Goal: Information Seeking & Learning: Learn about a topic

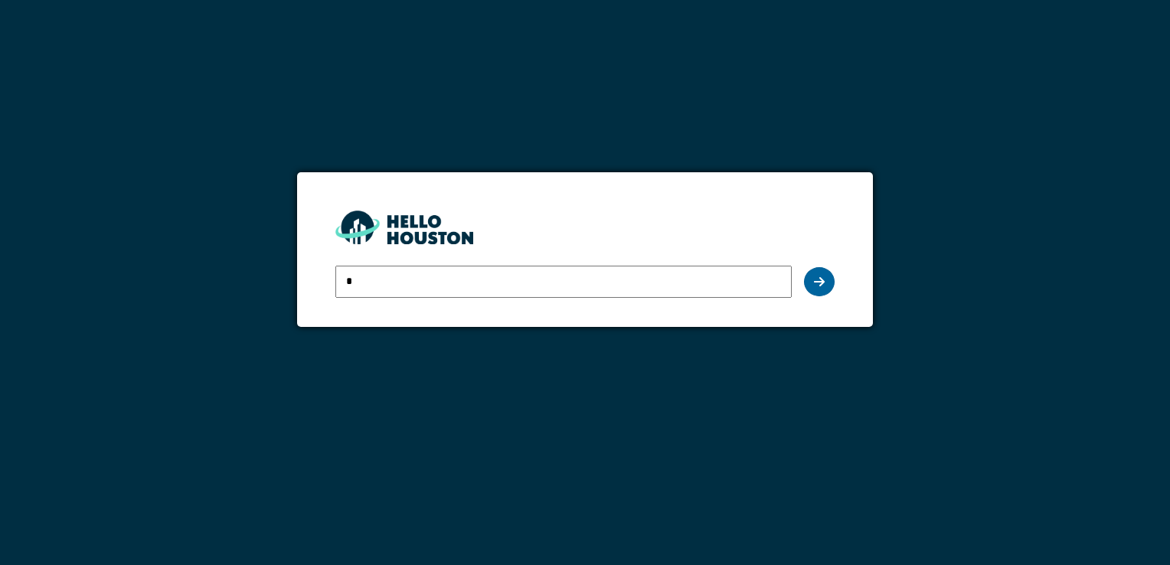
click at [825, 280] on div at bounding box center [819, 281] width 31 height 29
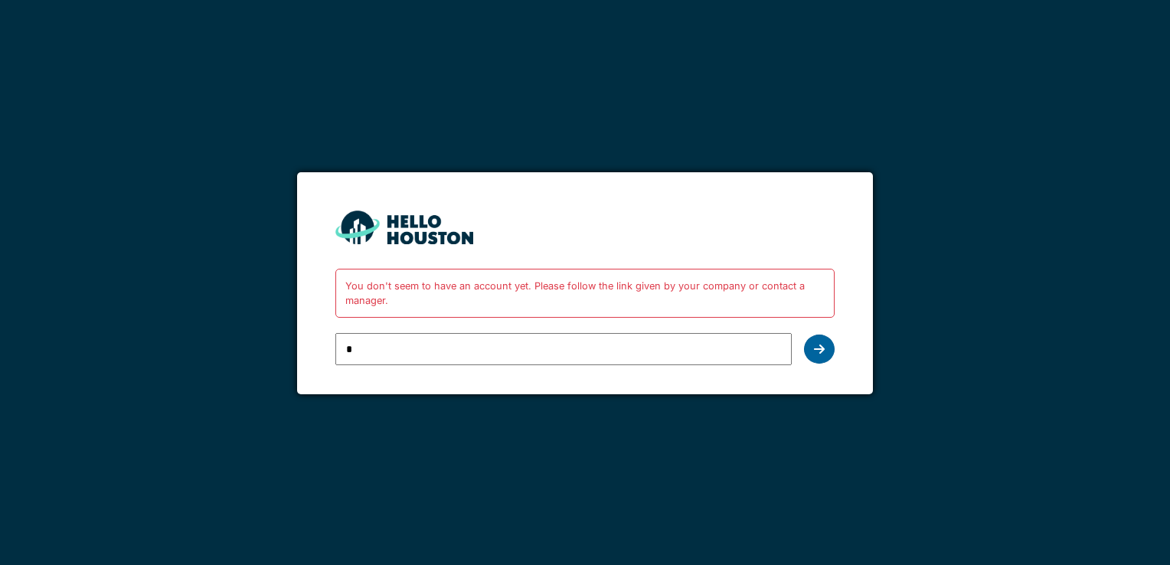
click at [821, 345] on icon at bounding box center [819, 349] width 11 height 12
click at [402, 355] on input "*" at bounding box center [564, 349] width 456 height 32
click at [404, 351] on input "*" at bounding box center [564, 349] width 456 height 32
type input "**********"
click at [827, 351] on div at bounding box center [819, 349] width 31 height 29
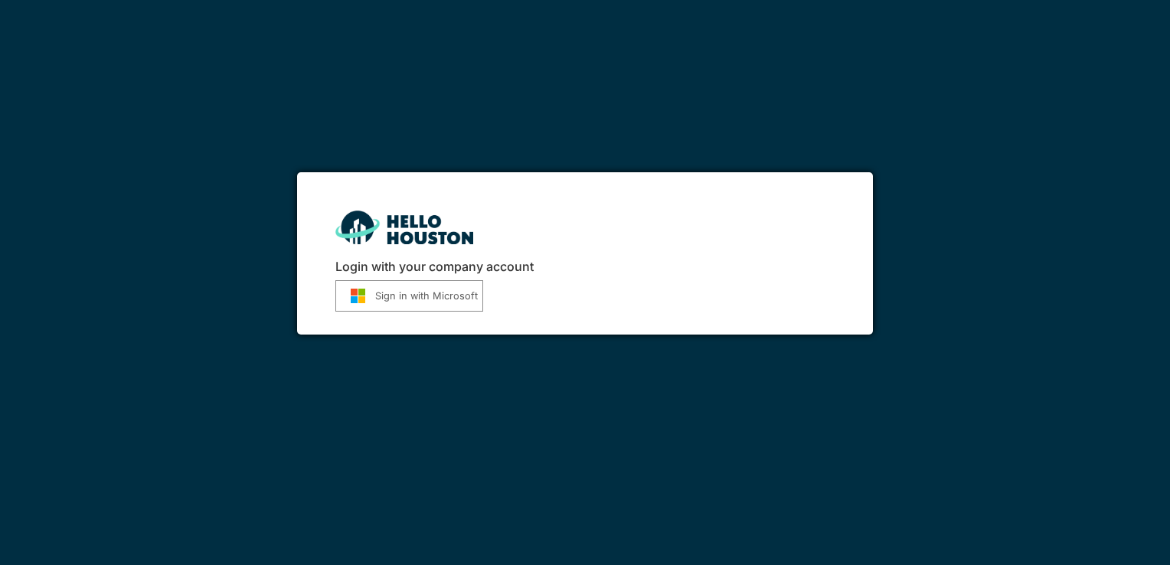
click at [449, 306] on button "Sign in with Microsoft" at bounding box center [410, 295] width 148 height 31
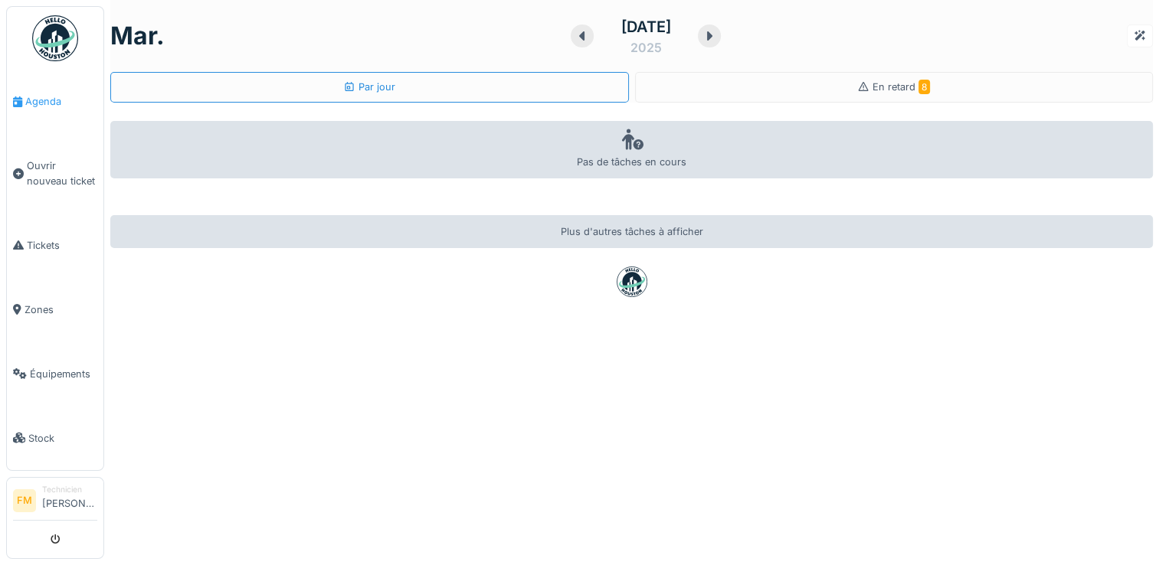
click at [46, 103] on span "Agenda" at bounding box center [61, 101] width 72 height 15
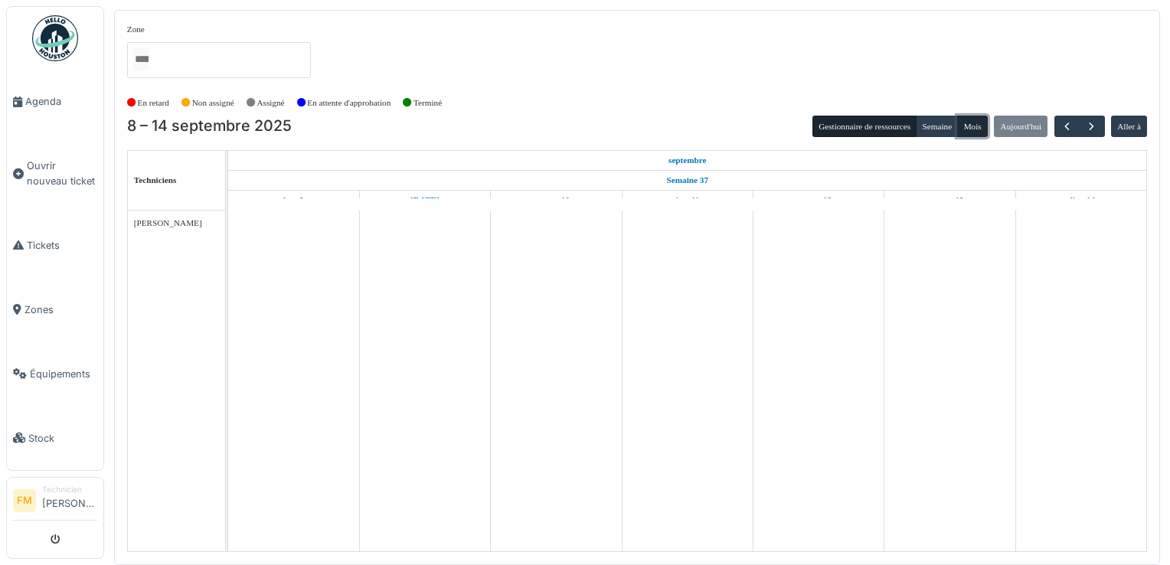
click at [972, 128] on button "Mois" at bounding box center [973, 126] width 31 height 21
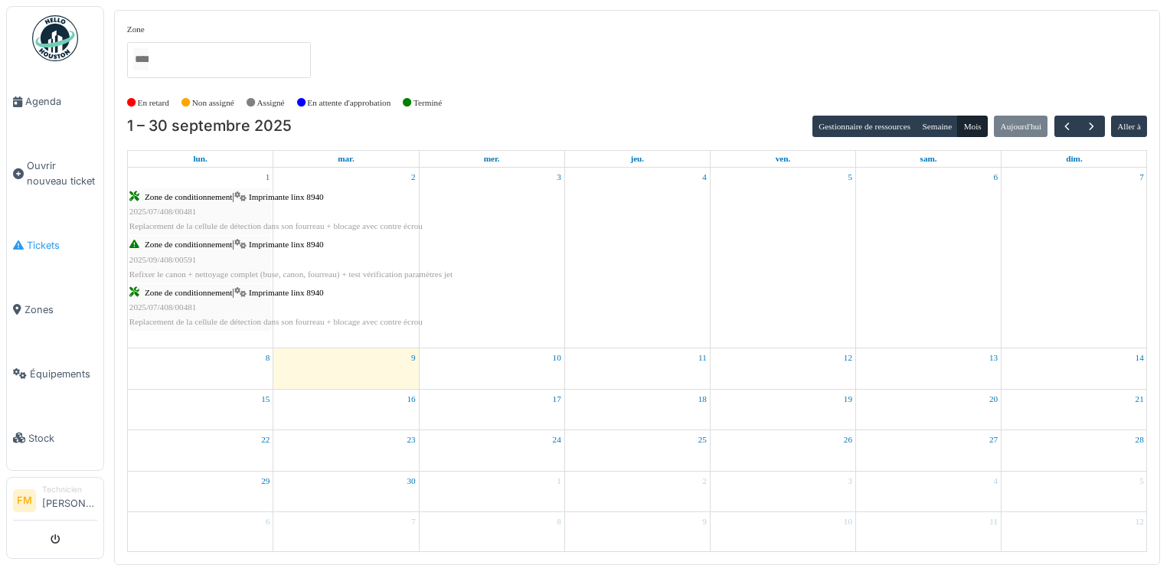
click at [34, 241] on span "Tickets" at bounding box center [62, 245] width 70 height 15
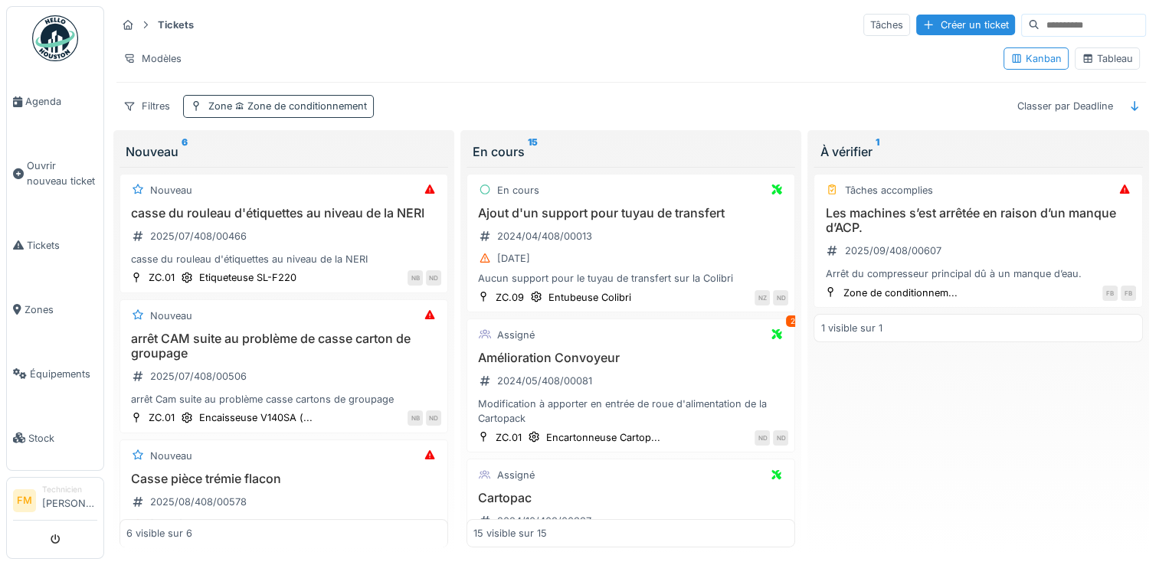
click at [284, 106] on span "Zone de conditionnement" at bounding box center [299, 105] width 135 height 11
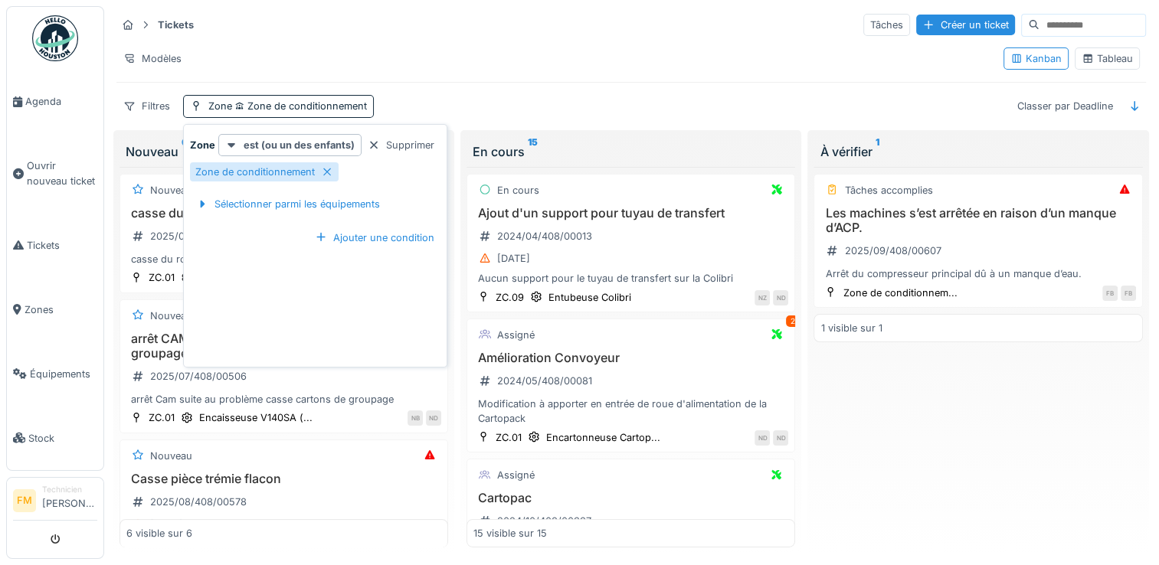
click at [260, 286] on div "Zone est (ou un des enfants) Supprimer Zone de conditionnement Sélectionner par…" at bounding box center [315, 249] width 257 height 230
click at [408, 397] on div "arrêt CAM suite au problème de casse carton de groupage 2025/07/408/00506 arrêt…" at bounding box center [283, 370] width 315 height 76
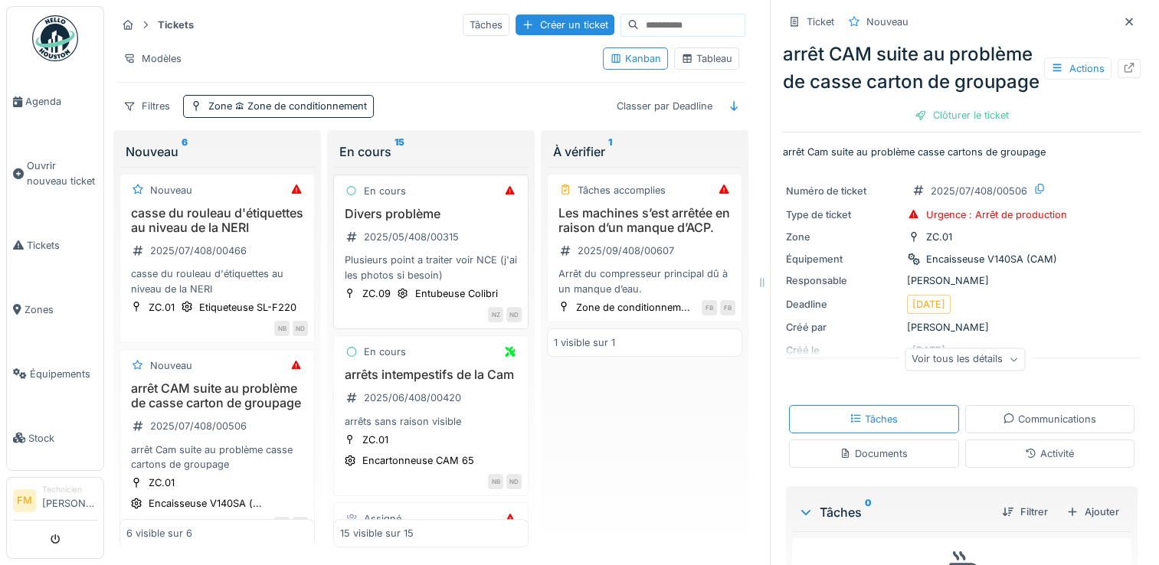
scroll to position [996, 0]
